Goal: Task Accomplishment & Management: Manage account settings

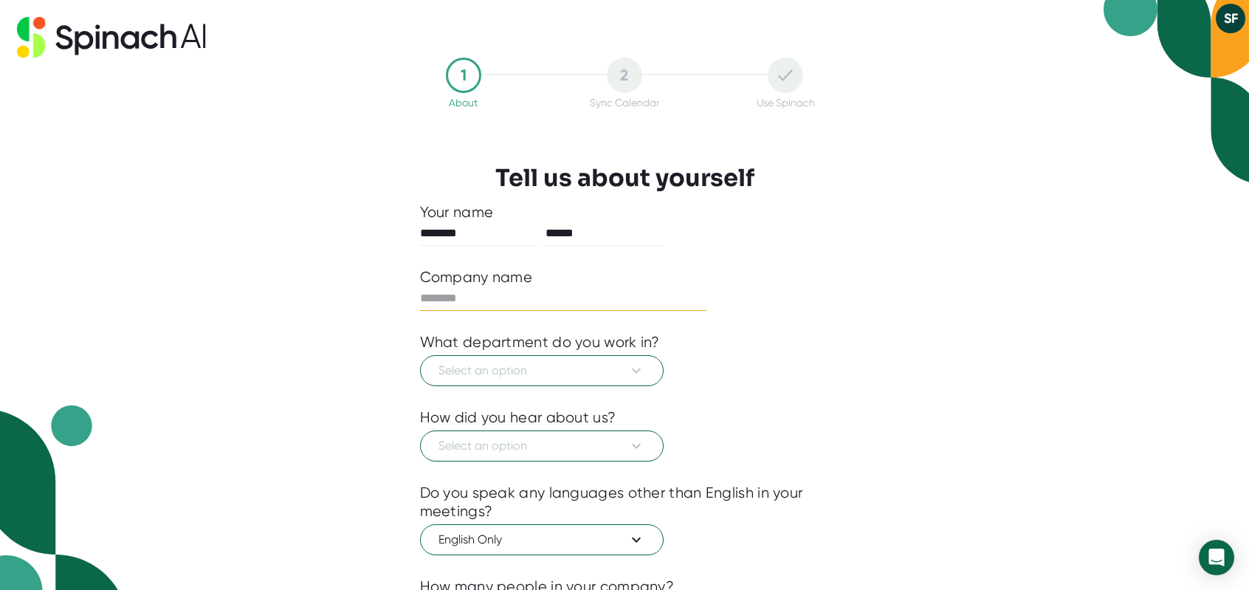
click at [440, 294] on input "text" at bounding box center [563, 298] width 287 height 24
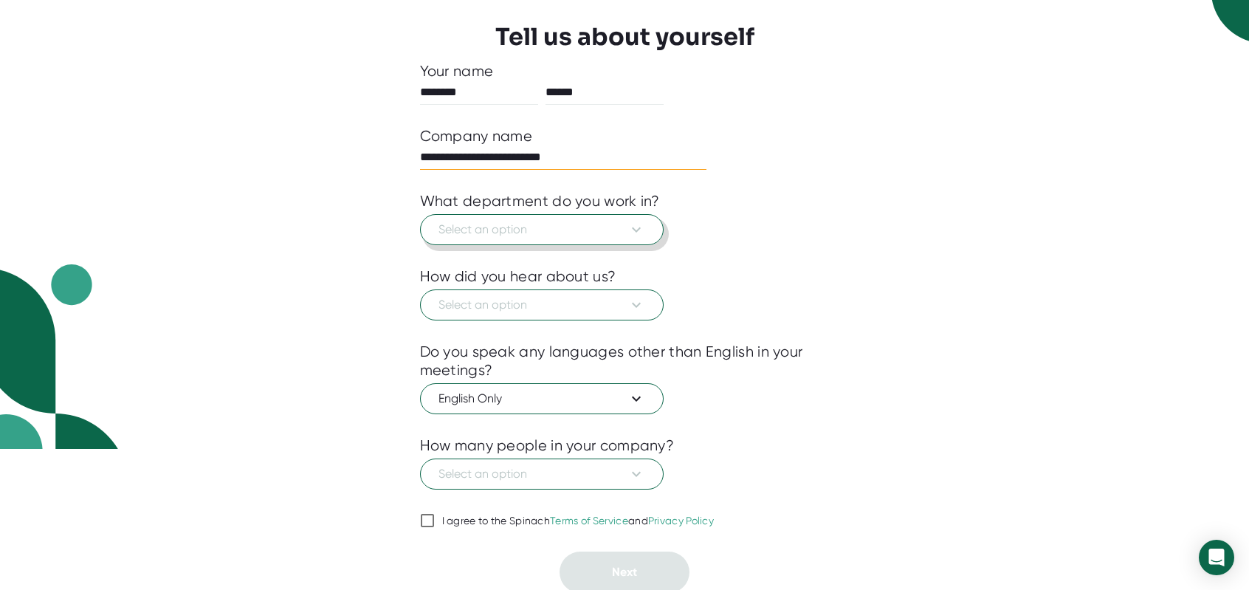
type input "**********"
click at [627, 231] on icon at bounding box center [636, 230] width 18 height 18
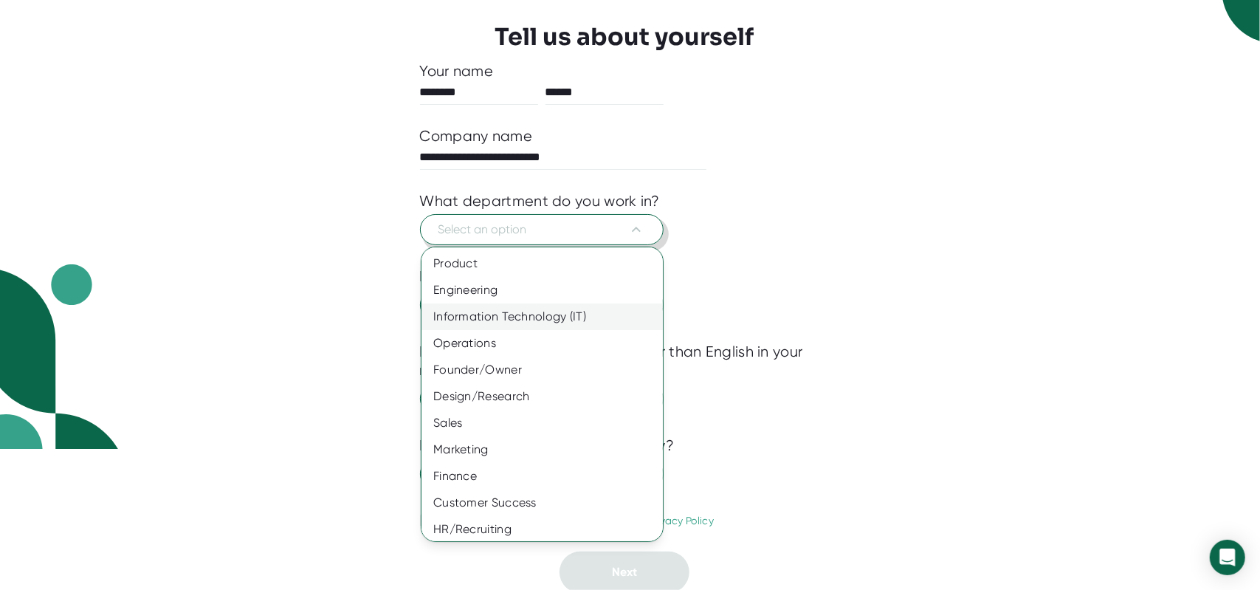
click at [475, 323] on div "Information Technology (IT)" at bounding box center [548, 316] width 252 height 27
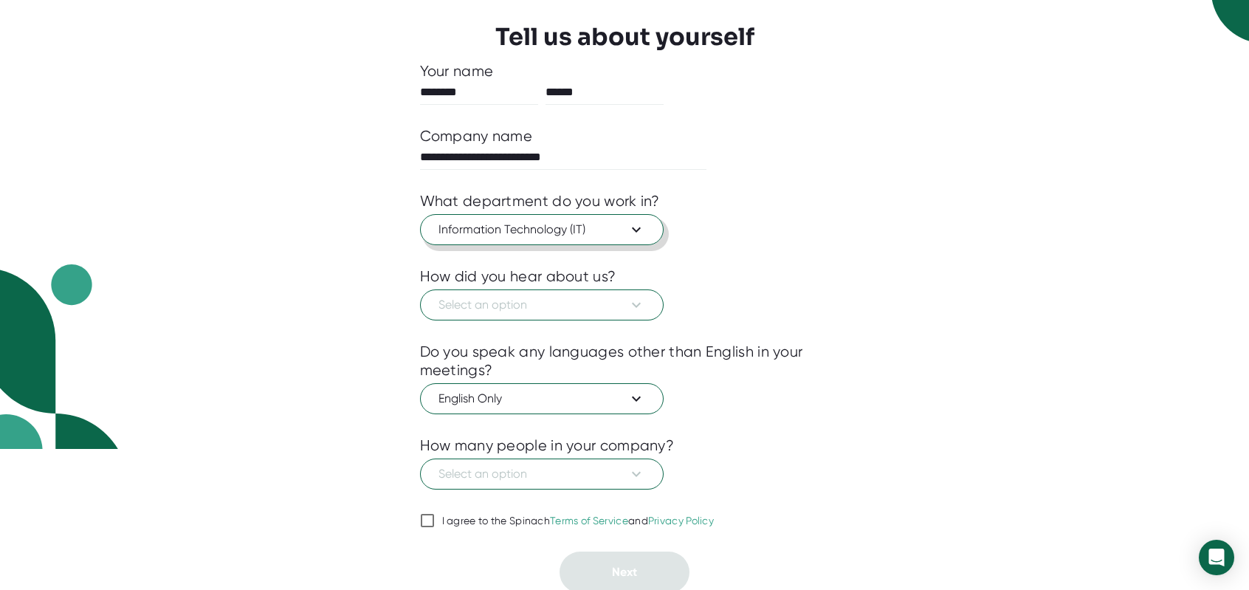
click at [571, 233] on span "Information Technology (IT)" at bounding box center [541, 230] width 207 height 18
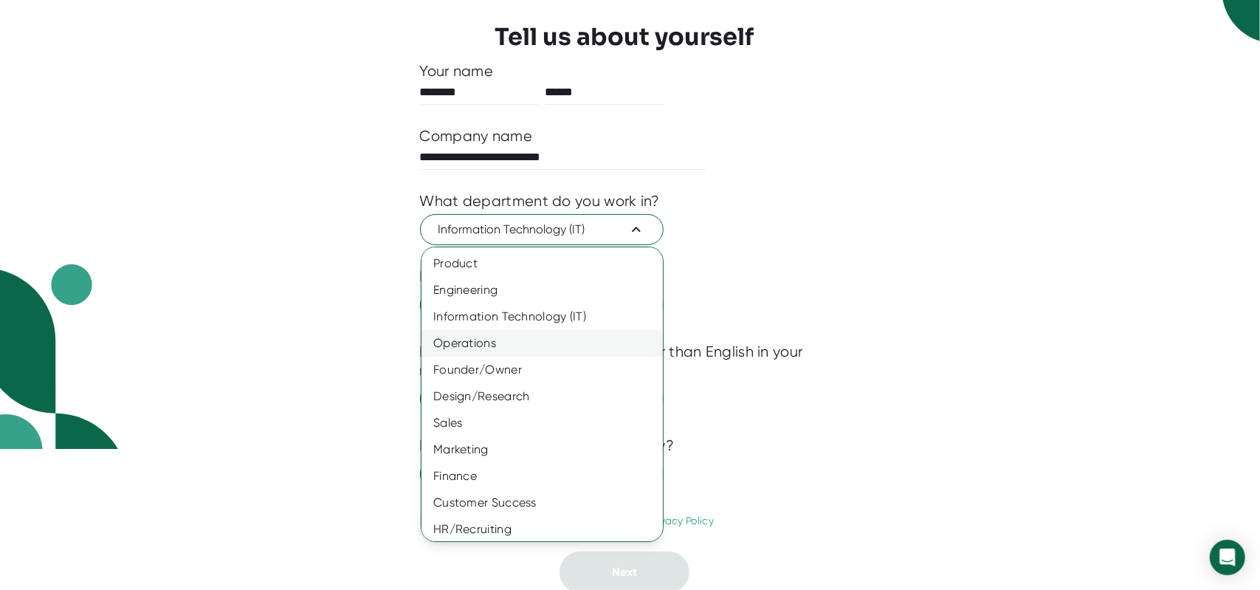
click at [492, 346] on div "Operations" at bounding box center [548, 343] width 252 height 27
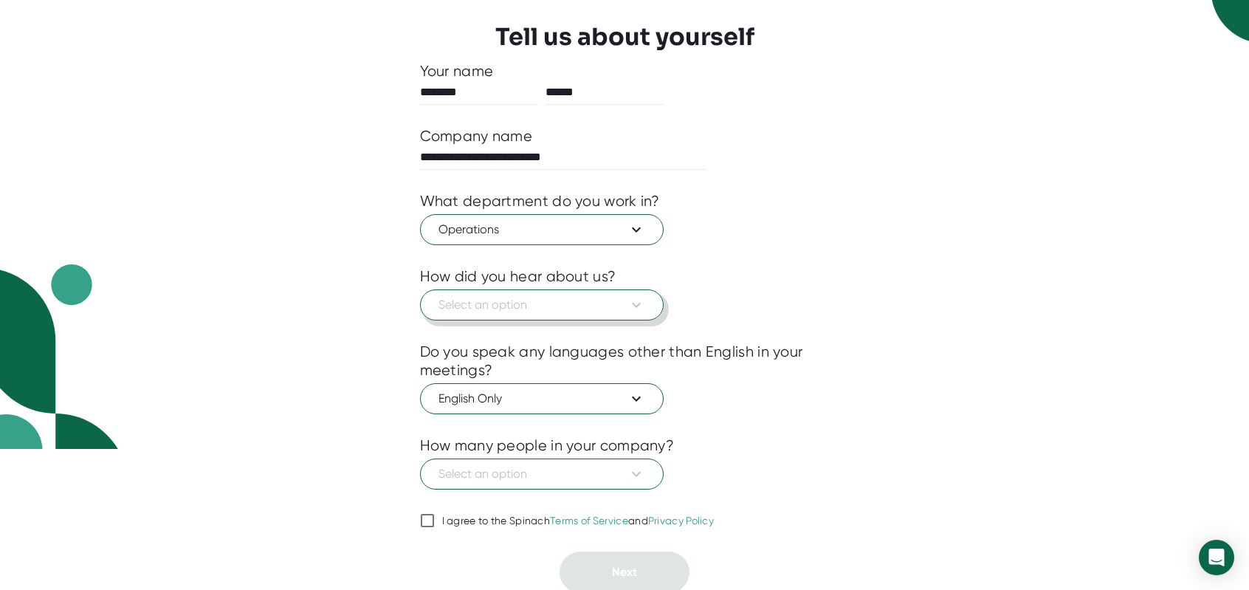
click at [505, 303] on span "Select an option" at bounding box center [541, 305] width 207 height 18
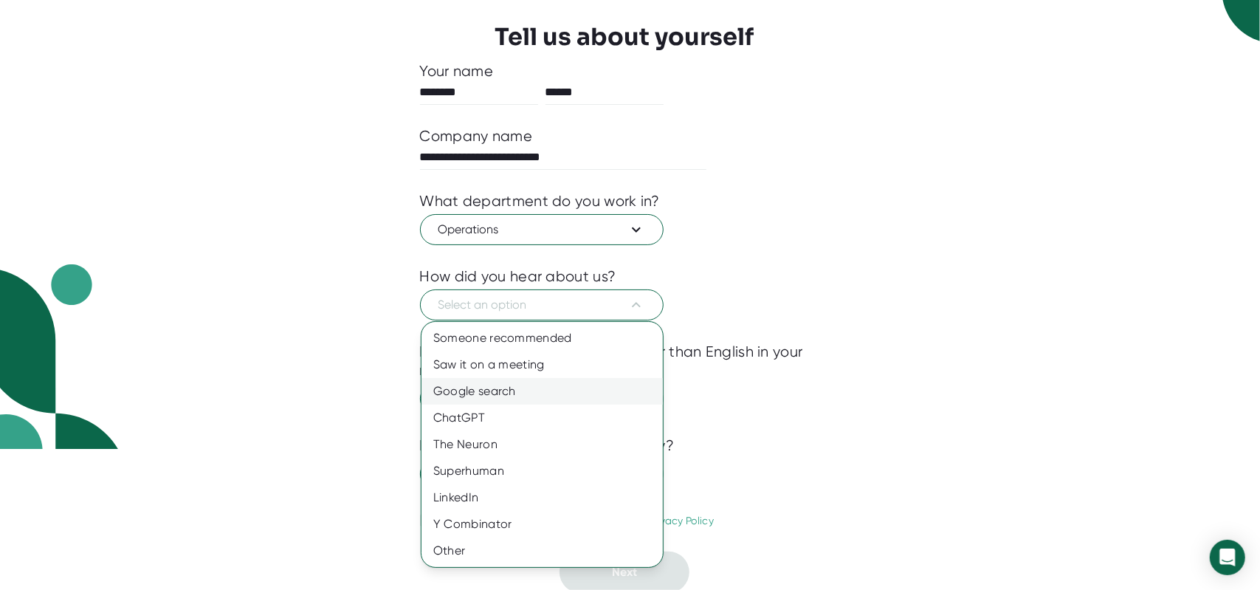
click at [538, 395] on div "Google search" at bounding box center [542, 391] width 241 height 27
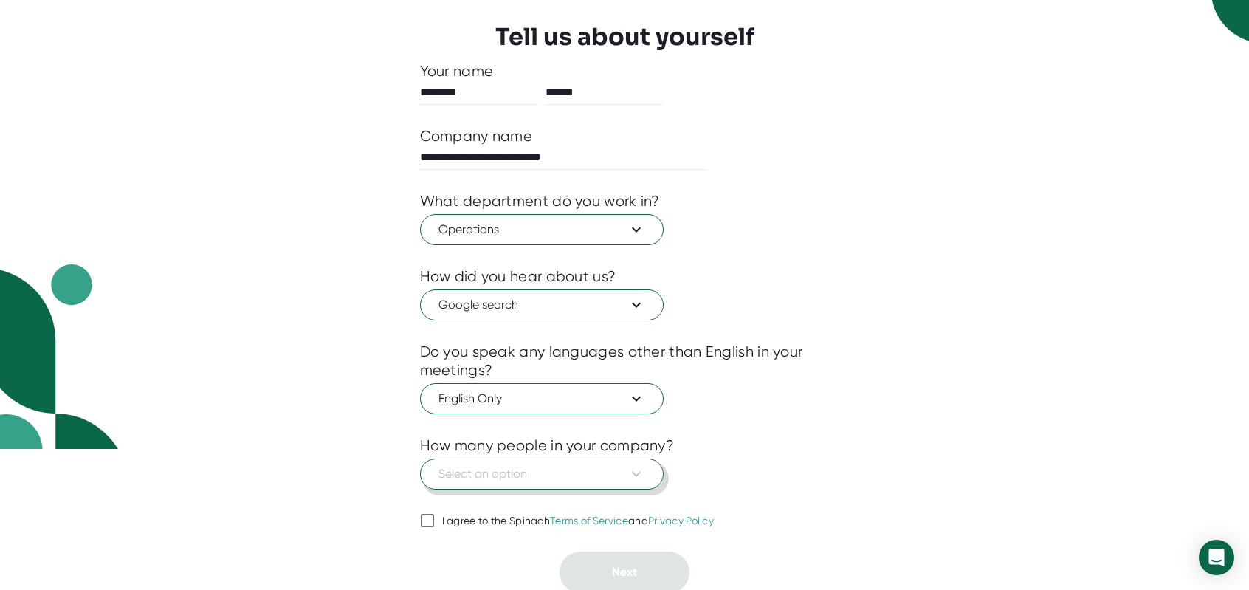
click at [645, 467] on button "Select an option" at bounding box center [542, 473] width 244 height 31
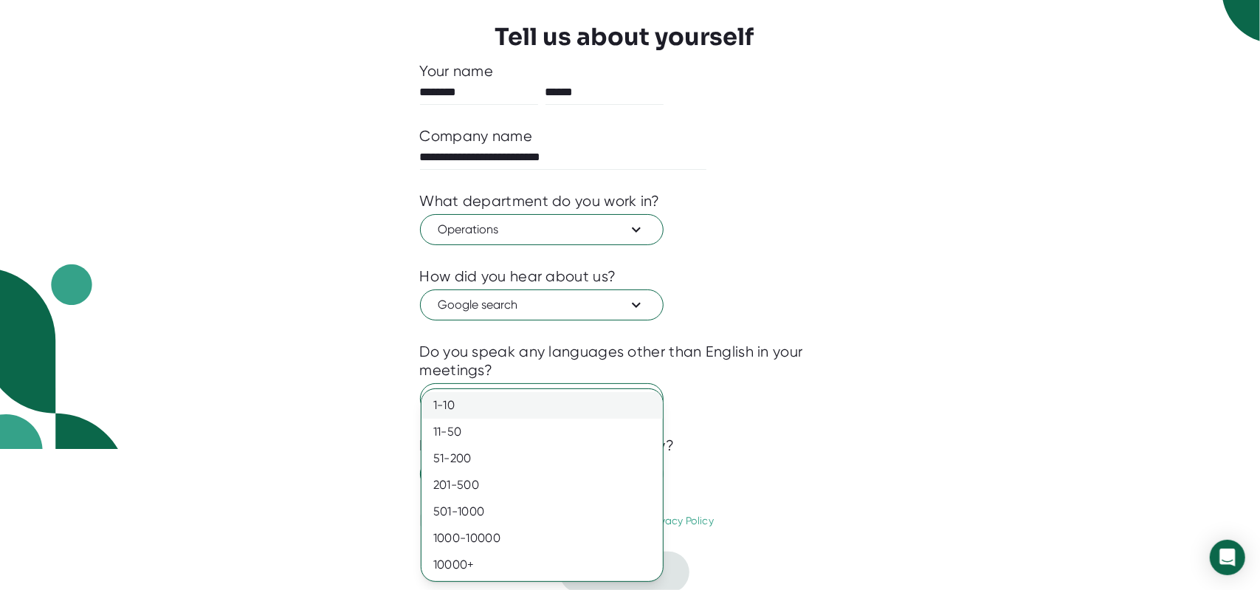
click at [436, 396] on div "1-10" at bounding box center [542, 405] width 241 height 27
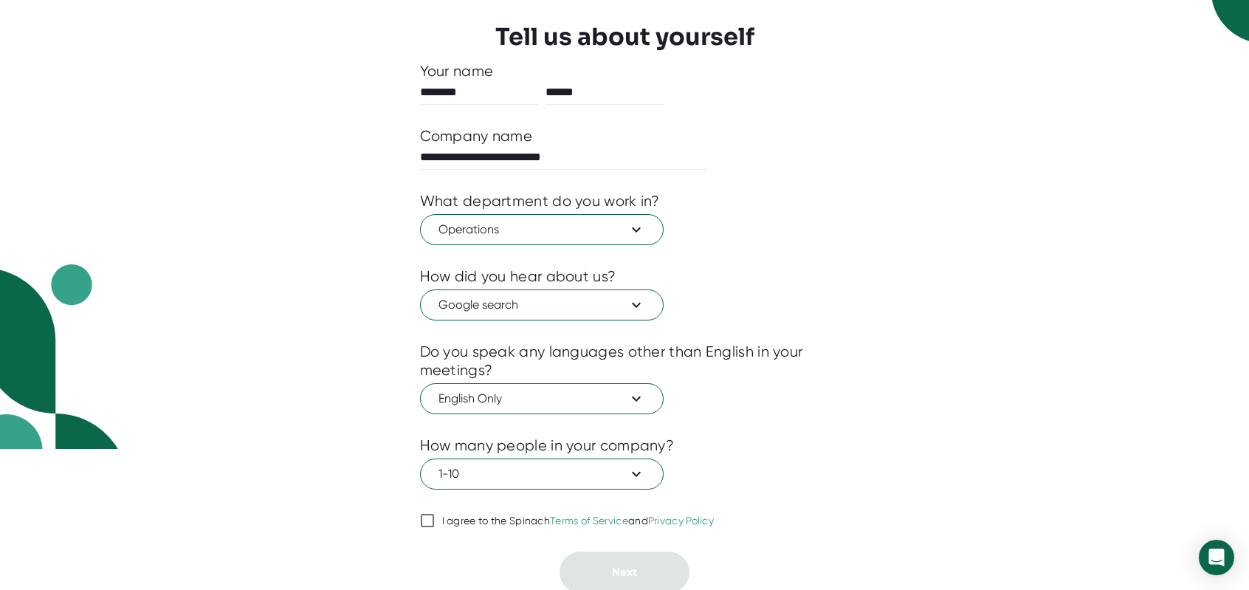
click at [433, 517] on input "I agree to the Spinach Terms of Service and Privacy Policy" at bounding box center [427, 521] width 15 height 18
checkbox input "true"
click at [634, 578] on button "Next" at bounding box center [625, 571] width 130 height 41
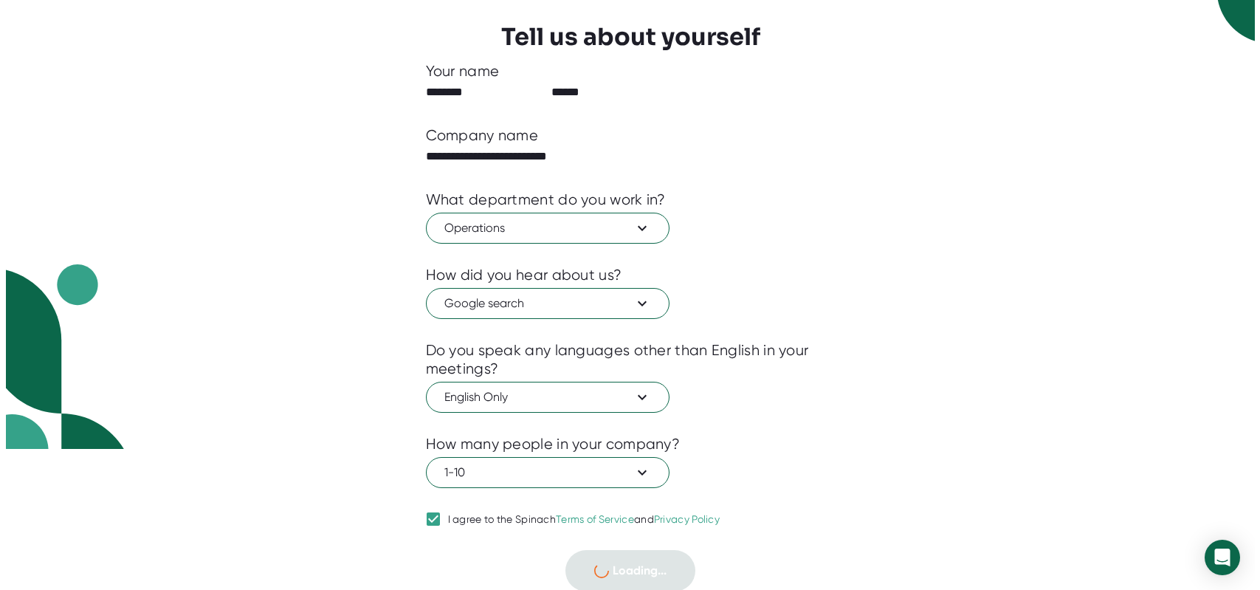
scroll to position [0, 0]
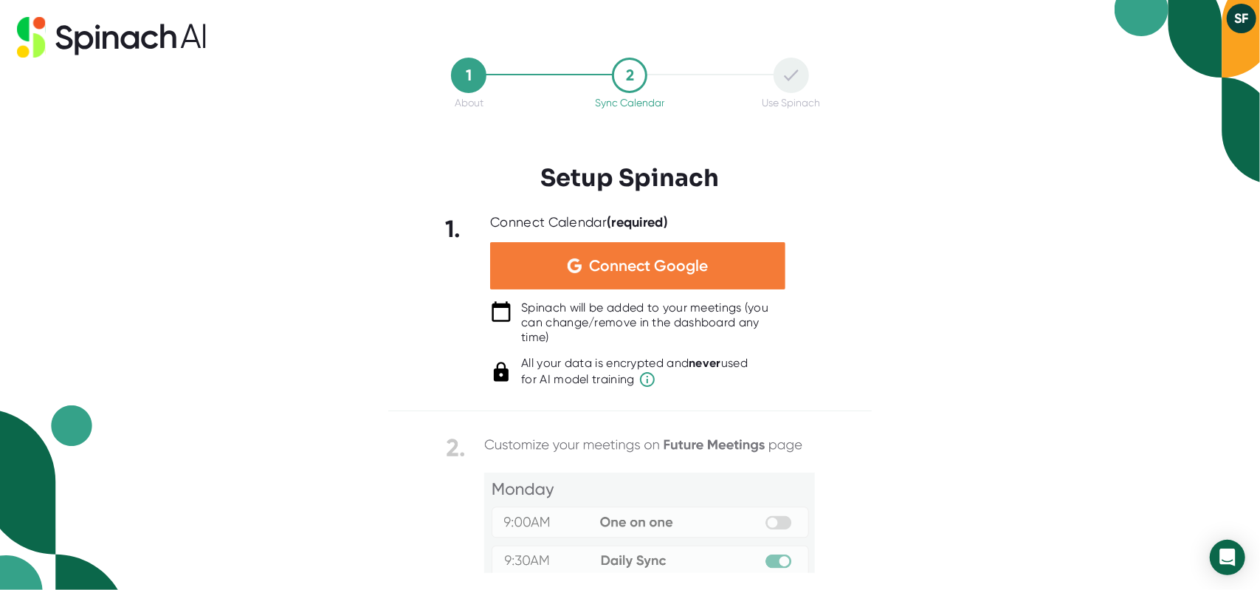
click at [641, 259] on span "Connect Google" at bounding box center [648, 265] width 119 height 15
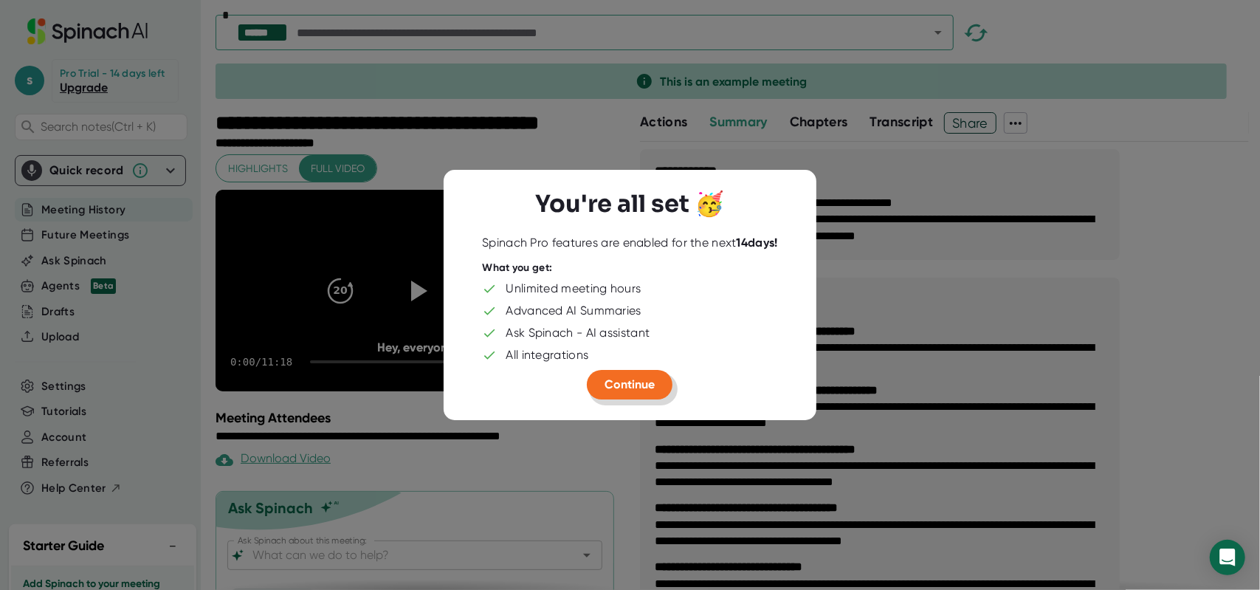
click at [644, 379] on span "Continue" at bounding box center [630, 384] width 50 height 14
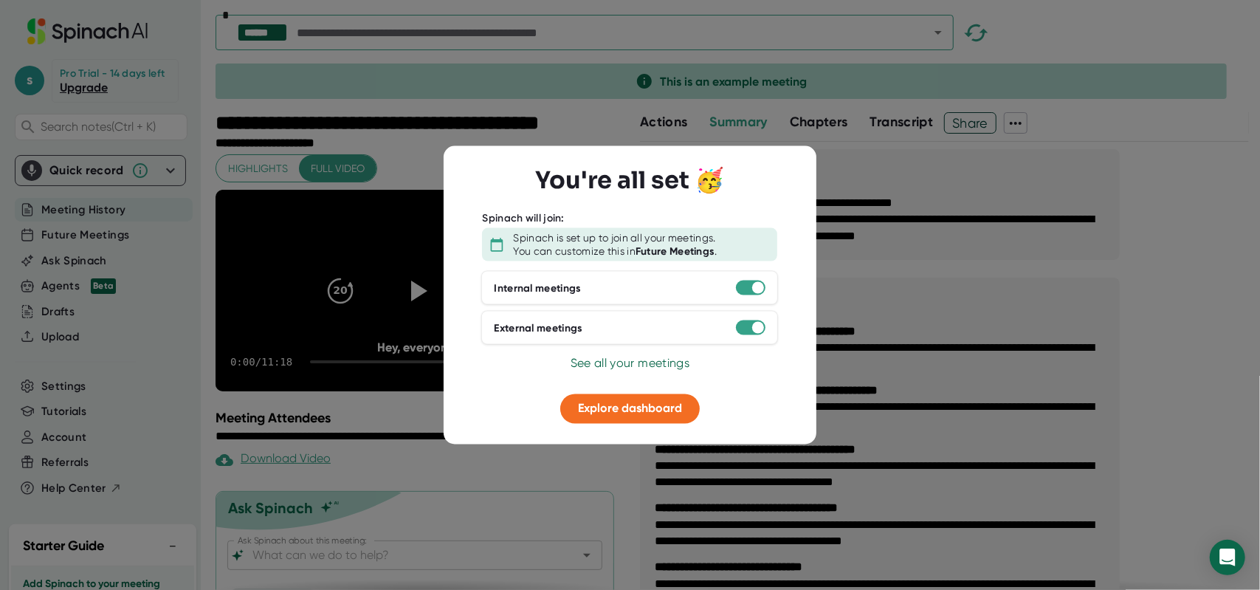
click at [635, 365] on span "See all your meetings" at bounding box center [630, 363] width 119 height 14
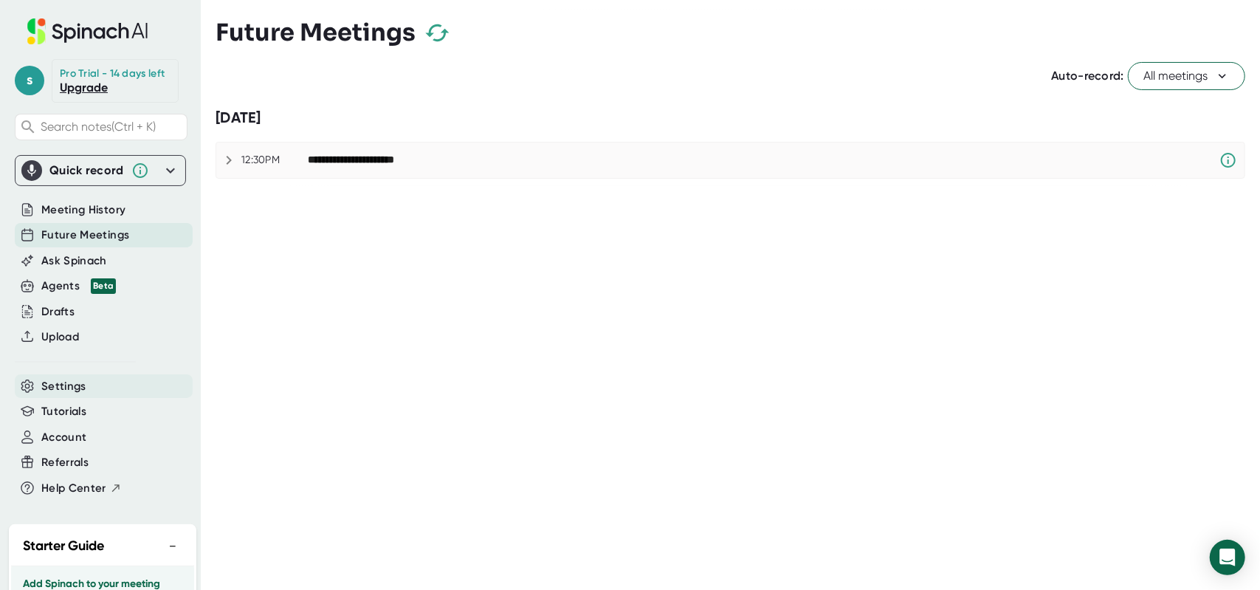
scroll to position [170, 0]
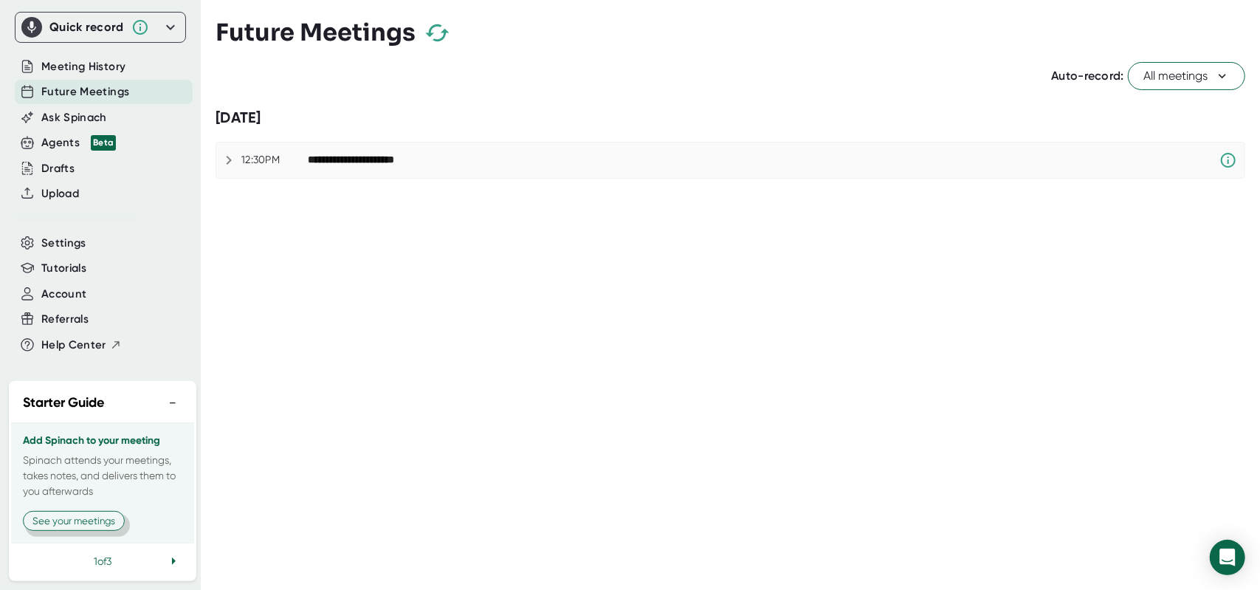
click at [75, 517] on button "See your meetings" at bounding box center [74, 521] width 102 height 20
